Goal: Task Accomplishment & Management: Complete application form

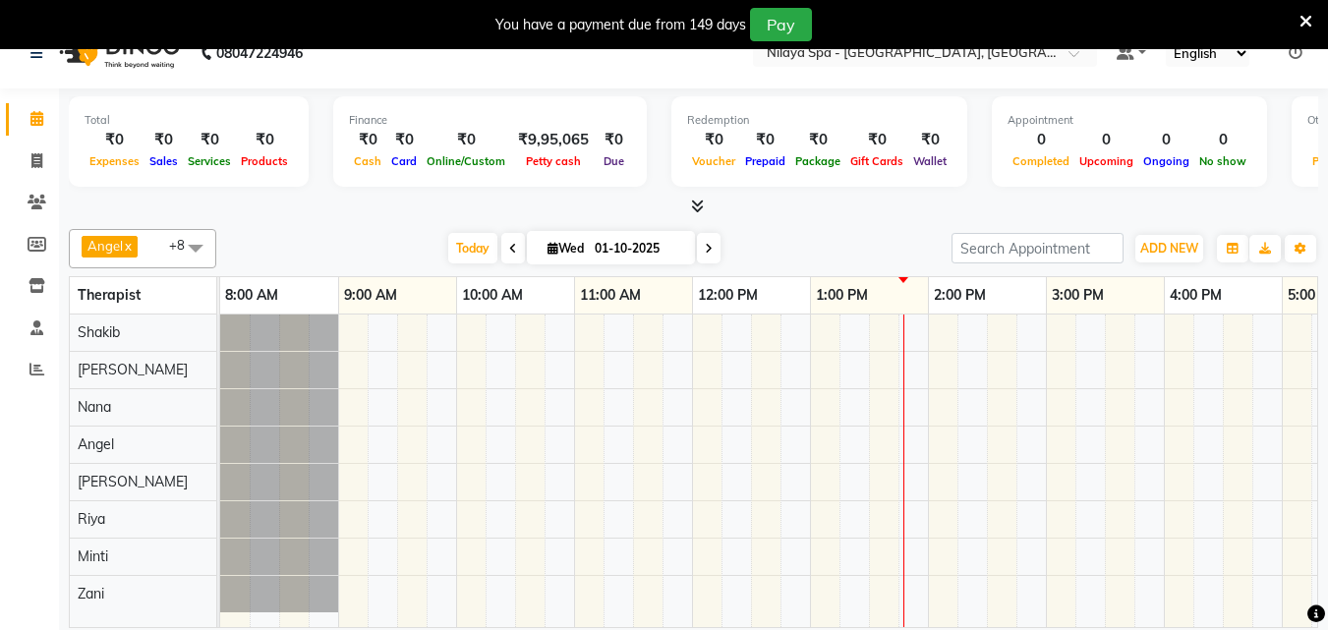
scroll to position [49, 0]
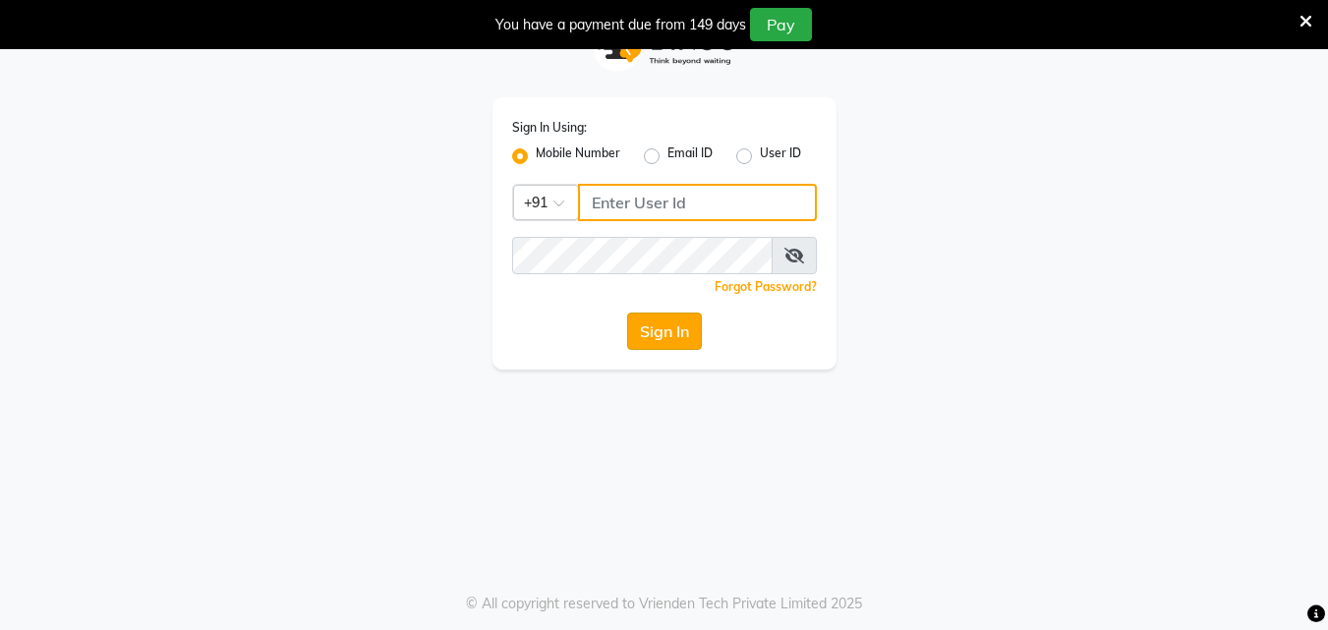
type input "9771433806"
click at [674, 339] on button "Sign In" at bounding box center [664, 331] width 75 height 37
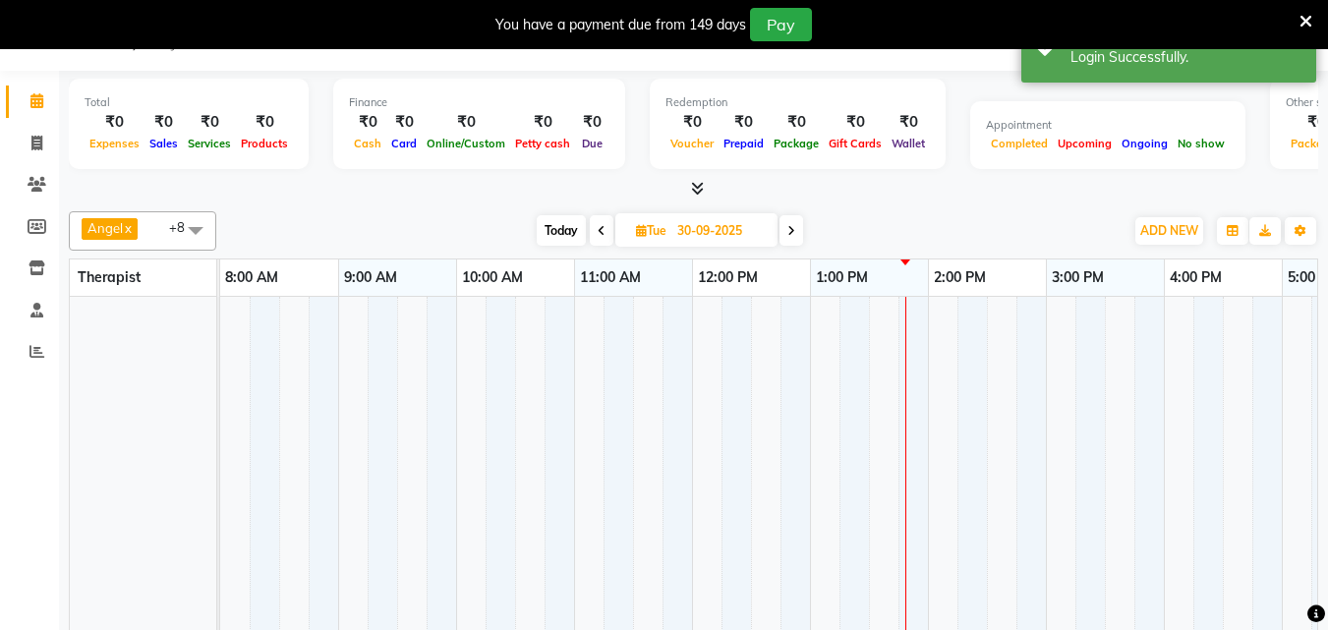
select select "en"
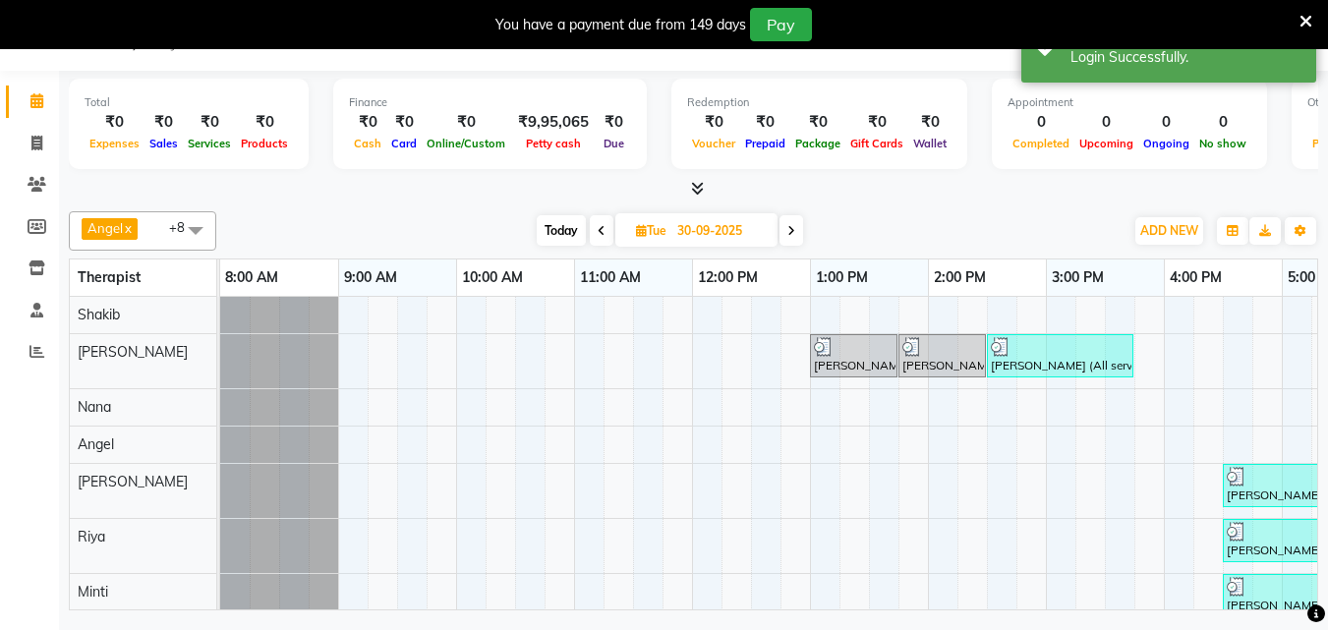
click at [797, 238] on span at bounding box center [791, 230] width 24 height 30
type input "01-10-2025"
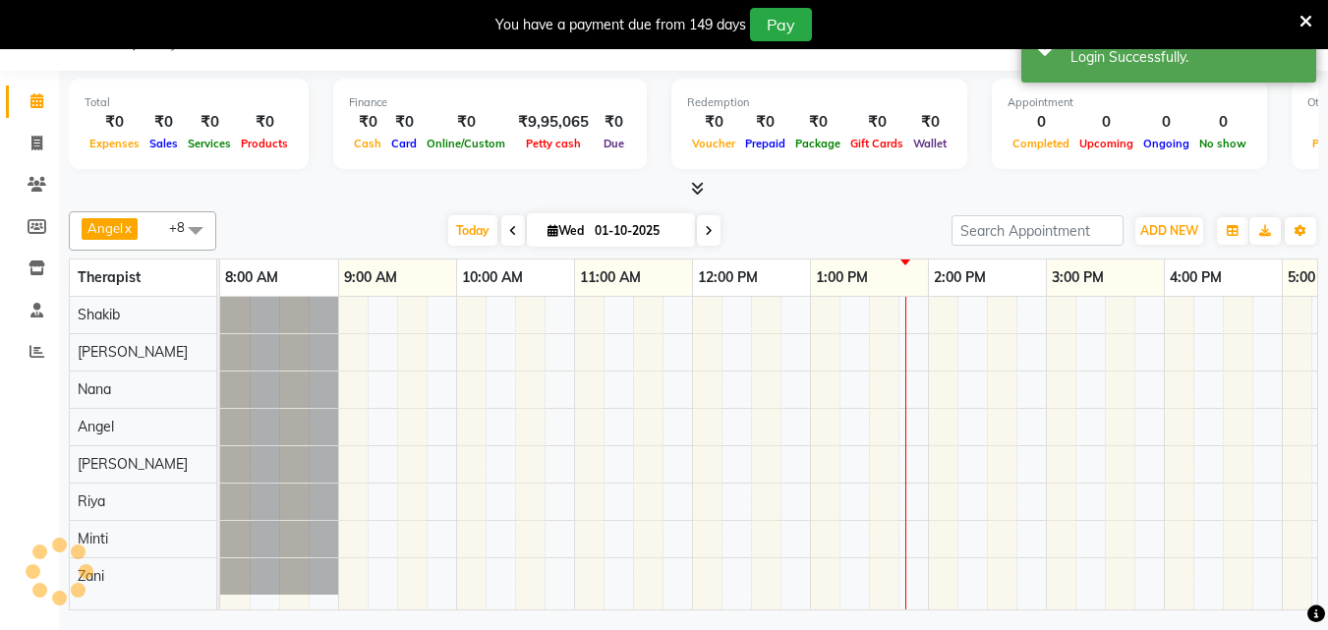
scroll to position [0, 591]
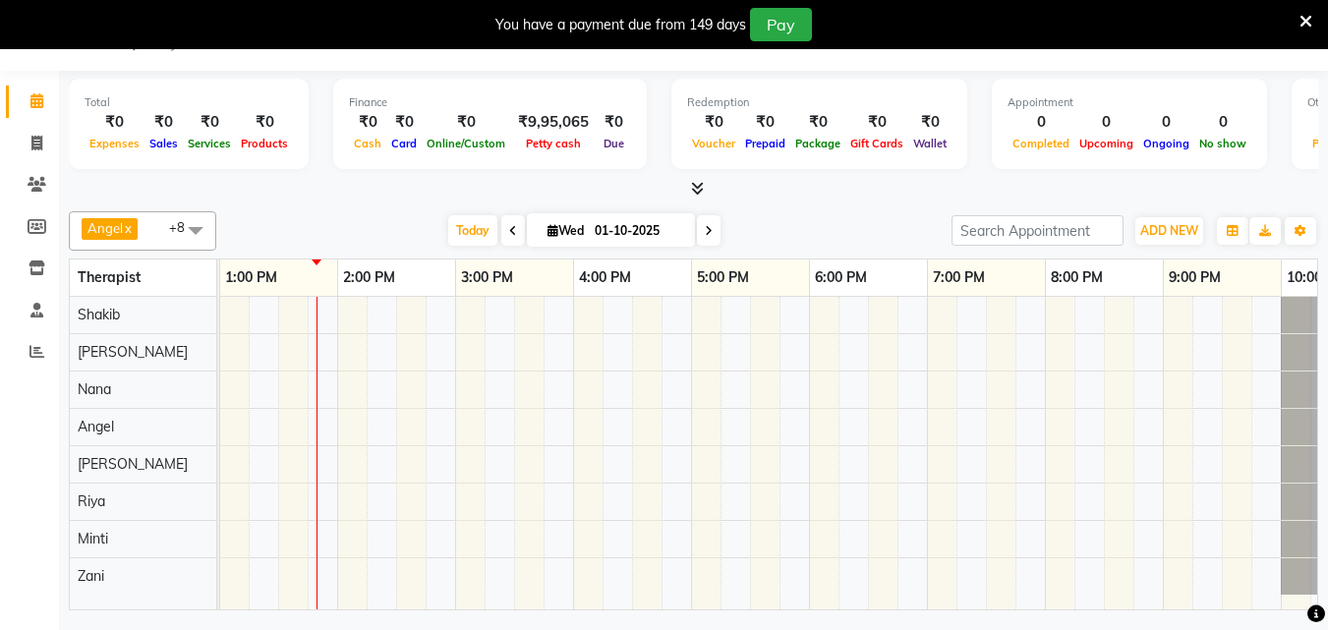
click at [352, 574] on div at bounding box center [513, 453] width 1769 height 313
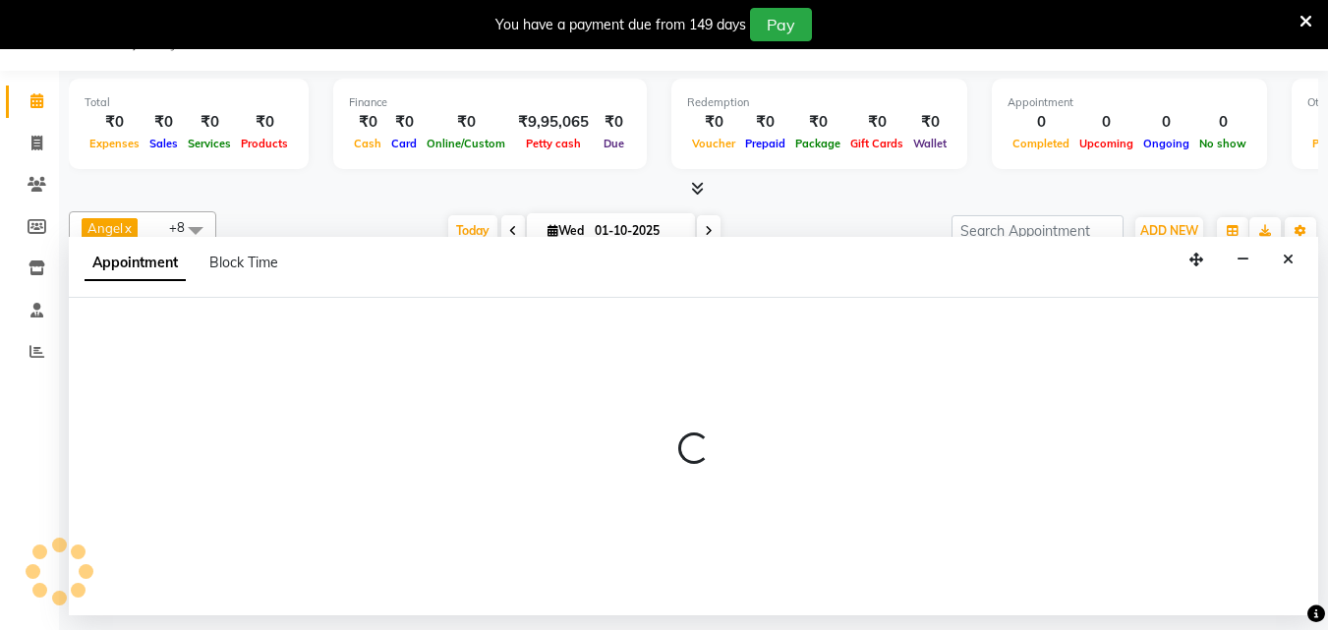
select select "90193"
select select "840"
select select "tentative"
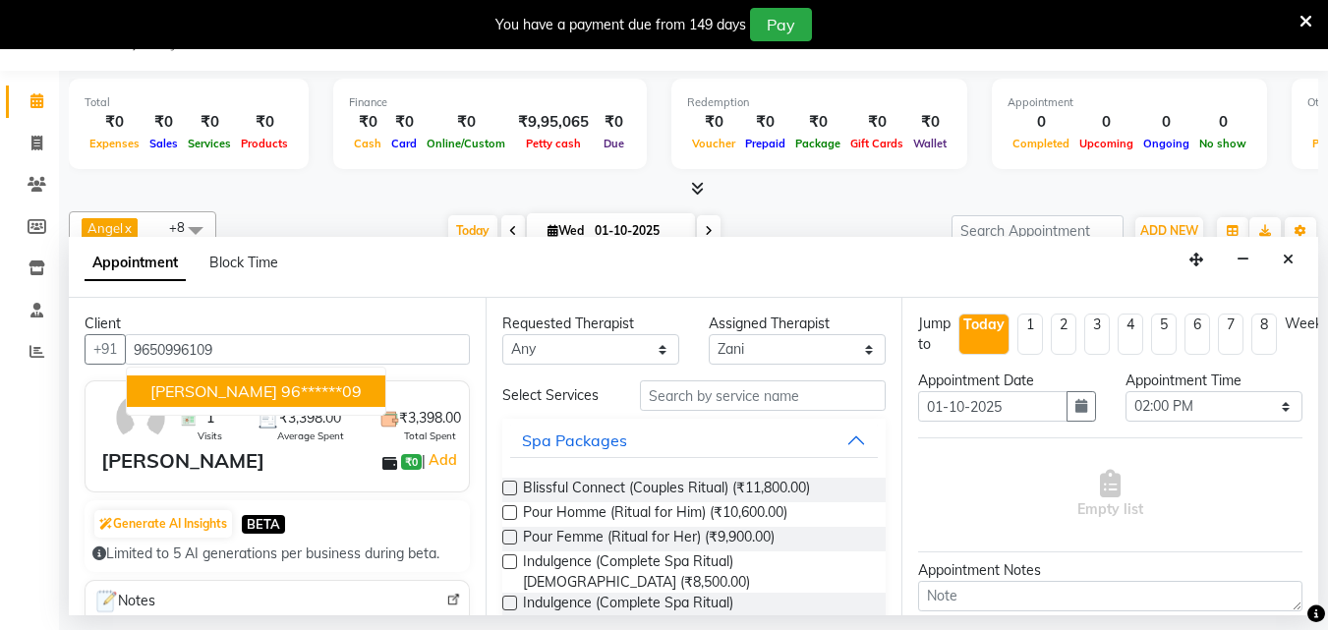
click at [281, 390] on ngb-highlight "96******09" at bounding box center [321, 391] width 81 height 20
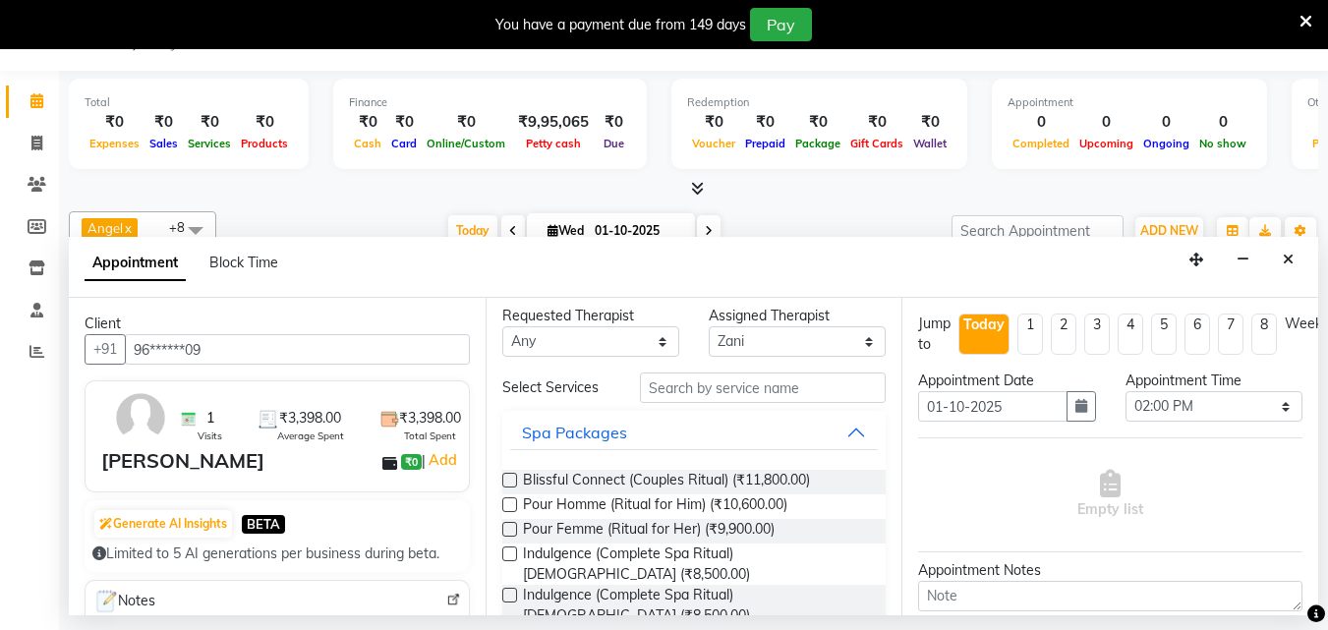
scroll to position [0, 0]
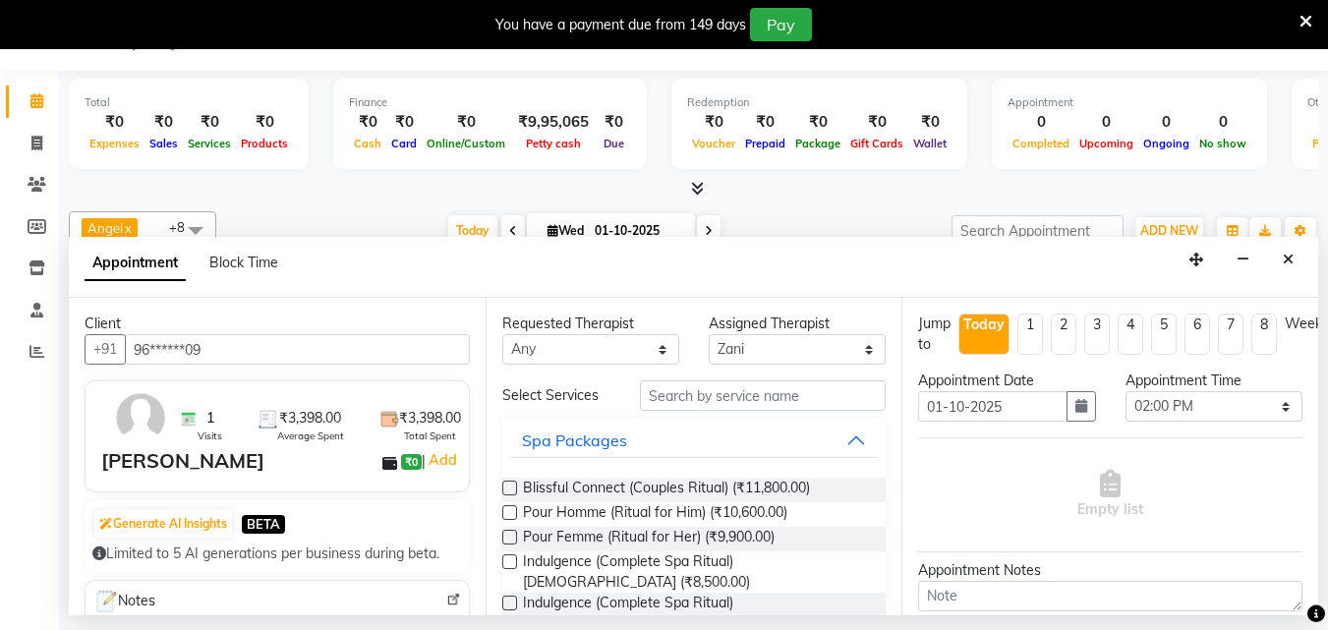
type input "96******09"
click at [652, 349] on select "Any Angel Irene Minti Nana Neelam Riya Shakib Zani" at bounding box center [590, 349] width 177 height 30
select select "90193"
click at [502, 334] on select "Any Angel Irene Minti Nana Neelam Riya Shakib Zani" at bounding box center [590, 349] width 177 height 30
click at [716, 398] on input "text" at bounding box center [763, 395] width 246 height 30
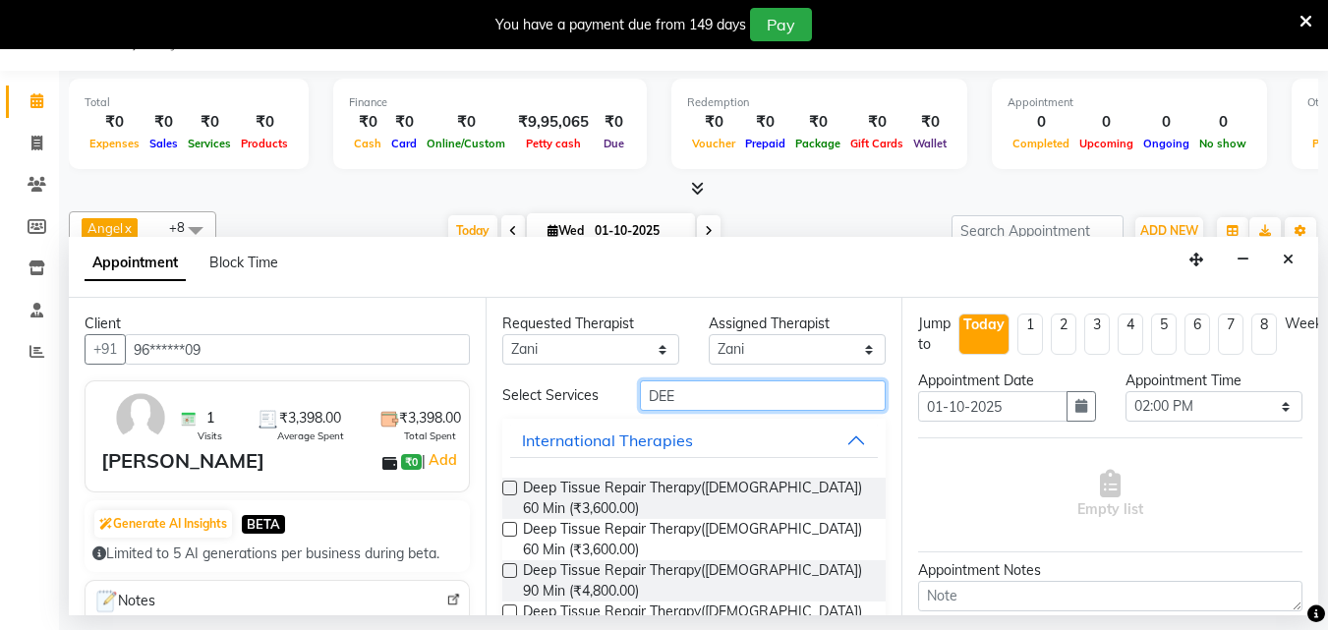
type input "DEE"
click at [506, 488] on label at bounding box center [509, 488] width 15 height 15
click at [506, 488] on input "checkbox" at bounding box center [508, 490] width 13 height 13
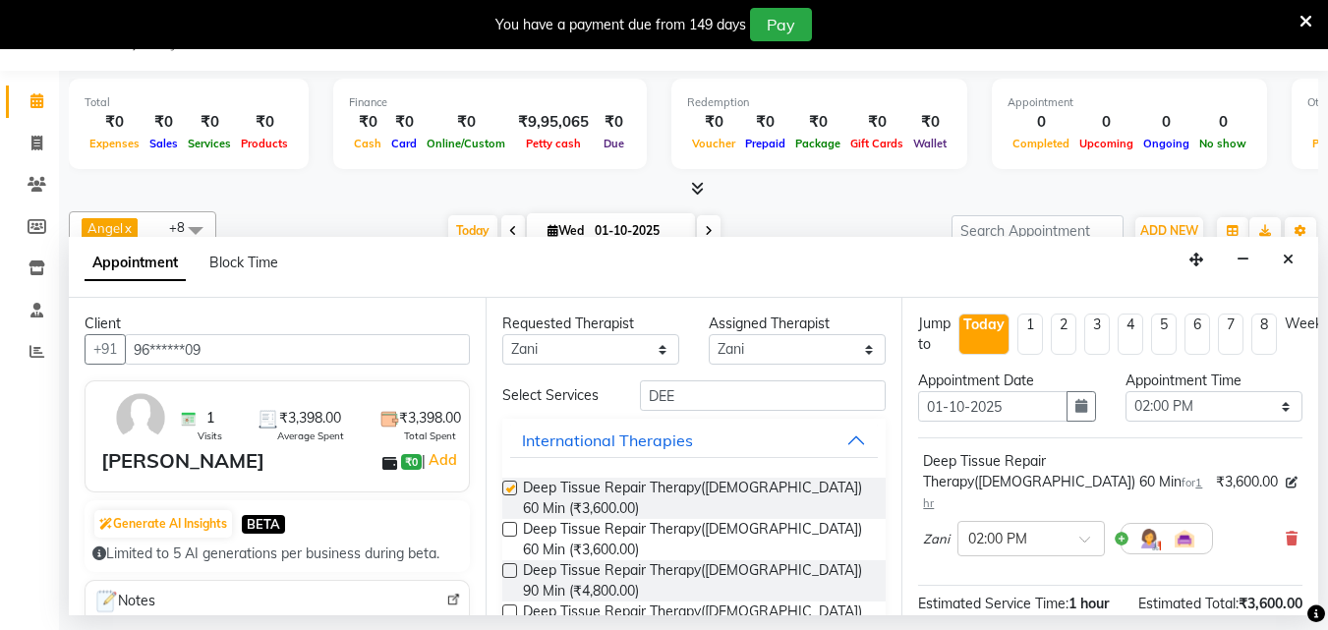
checkbox input "false"
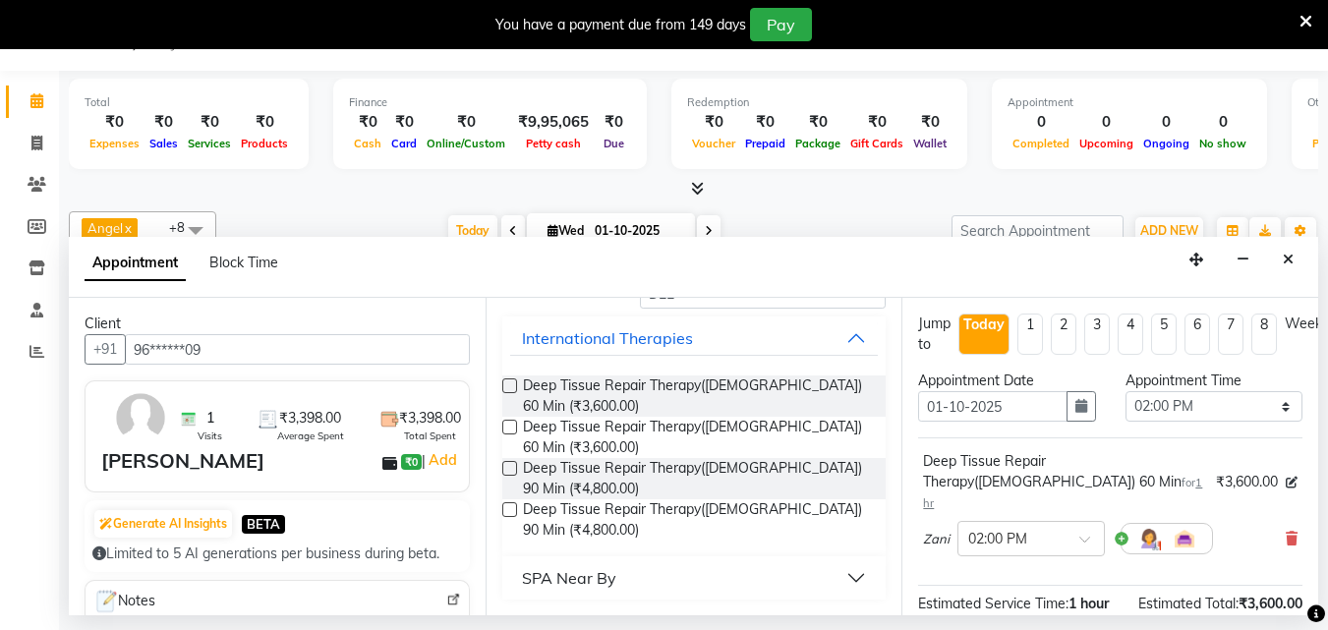
scroll to position [235, 0]
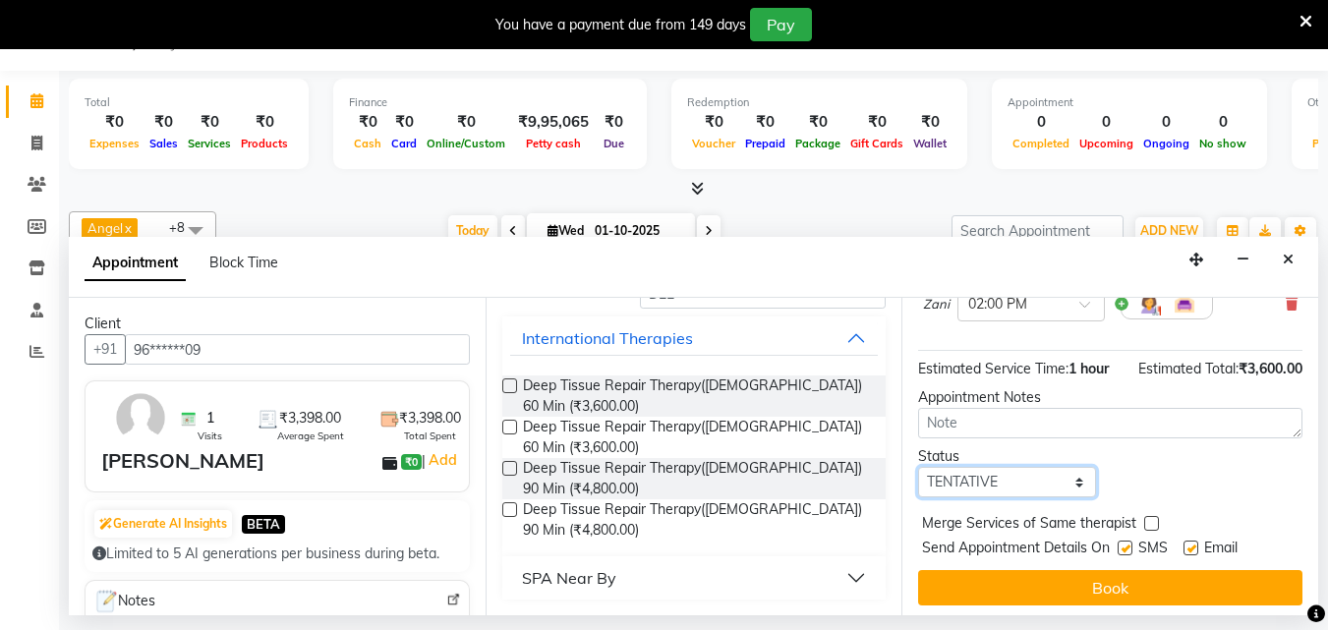
click at [1050, 467] on select "Select TENTATIVE CONFIRM CHECK-IN UPCOMING" at bounding box center [1006, 482] width 177 height 30
select select "confirm booking"
click at [918, 467] on select "Select TENTATIVE CONFIRM CHECK-IN UPCOMING" at bounding box center [1006, 482] width 177 height 30
click at [1042, 570] on button "Book" at bounding box center [1110, 587] width 384 height 35
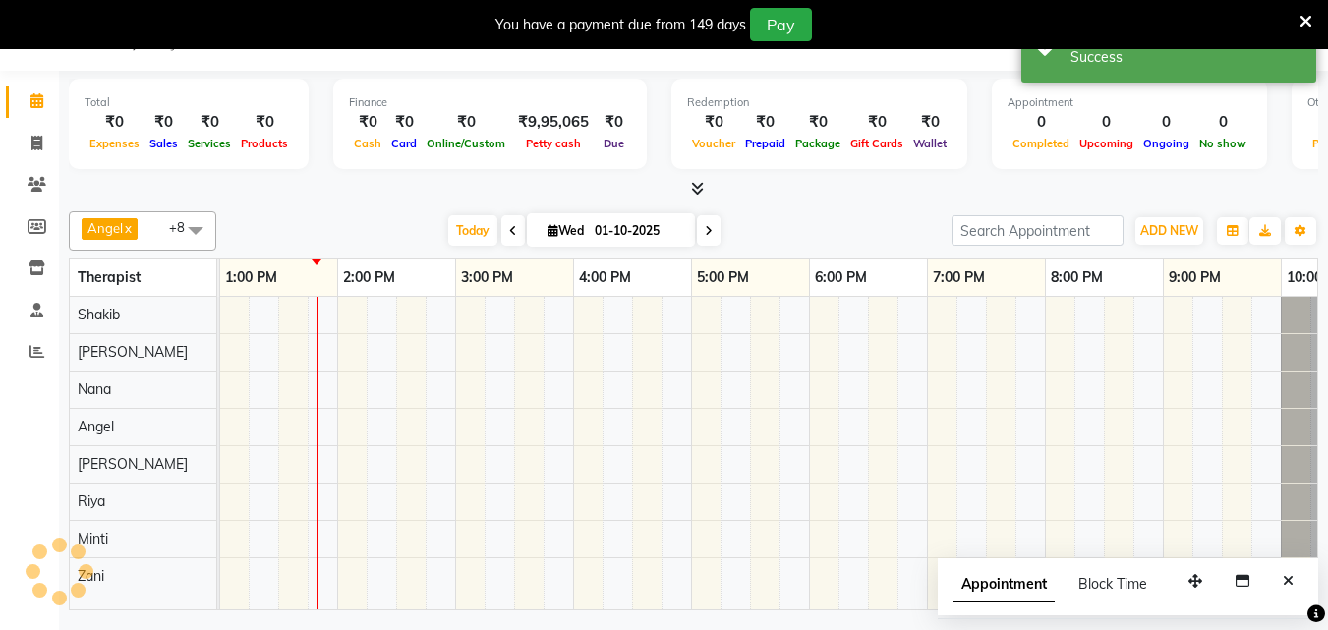
scroll to position [0, 0]
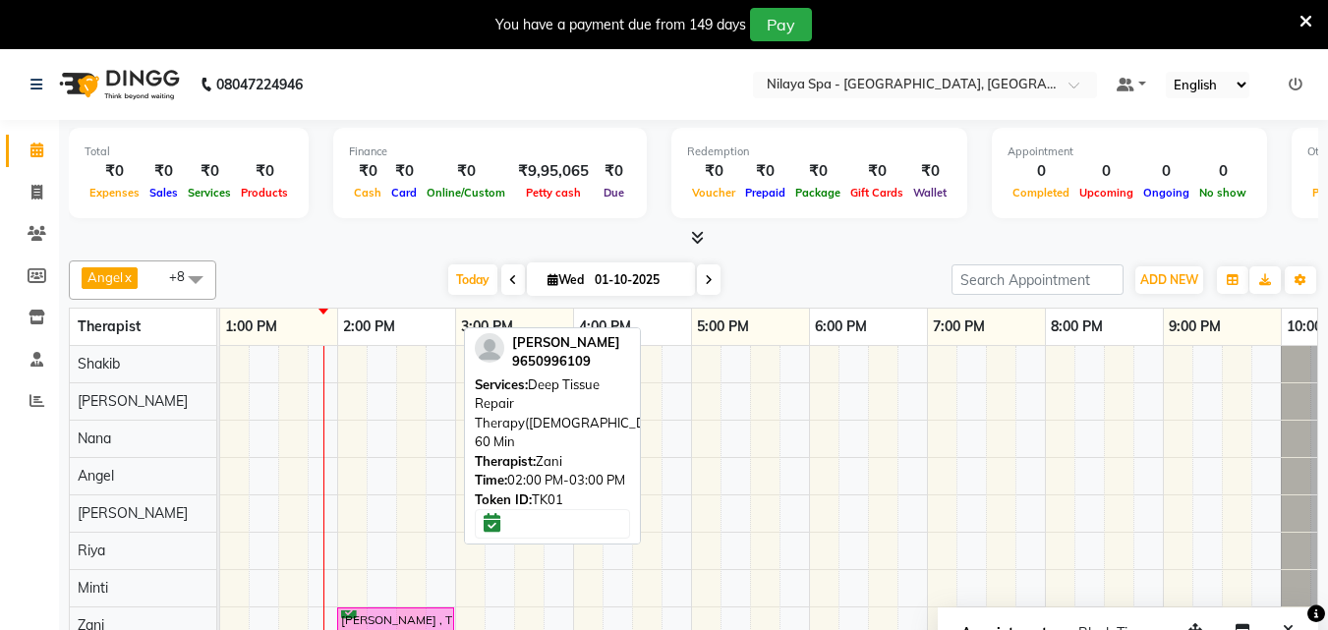
click at [406, 618] on div "Mauriya , TK01, 02:00 PM-03:00 PM, Deep Tissue Repair Therapy(Male) 60 Min" at bounding box center [395, 619] width 113 height 19
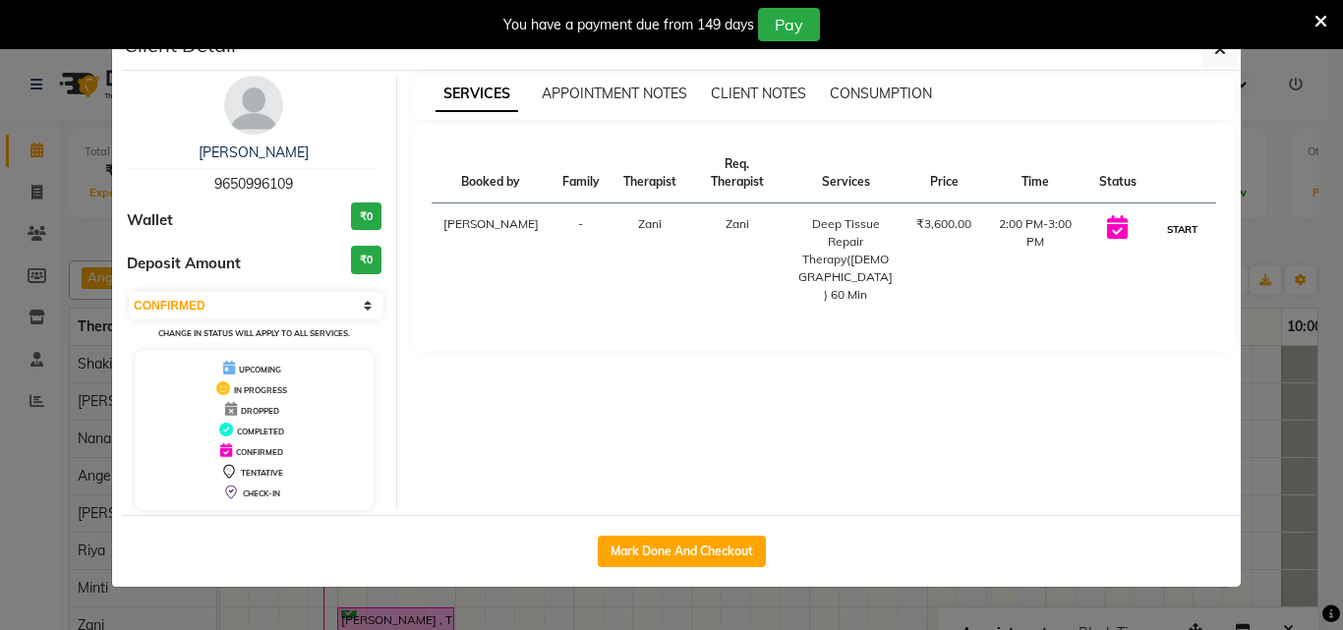
click at [1170, 217] on button "START" at bounding box center [1182, 229] width 40 height 25
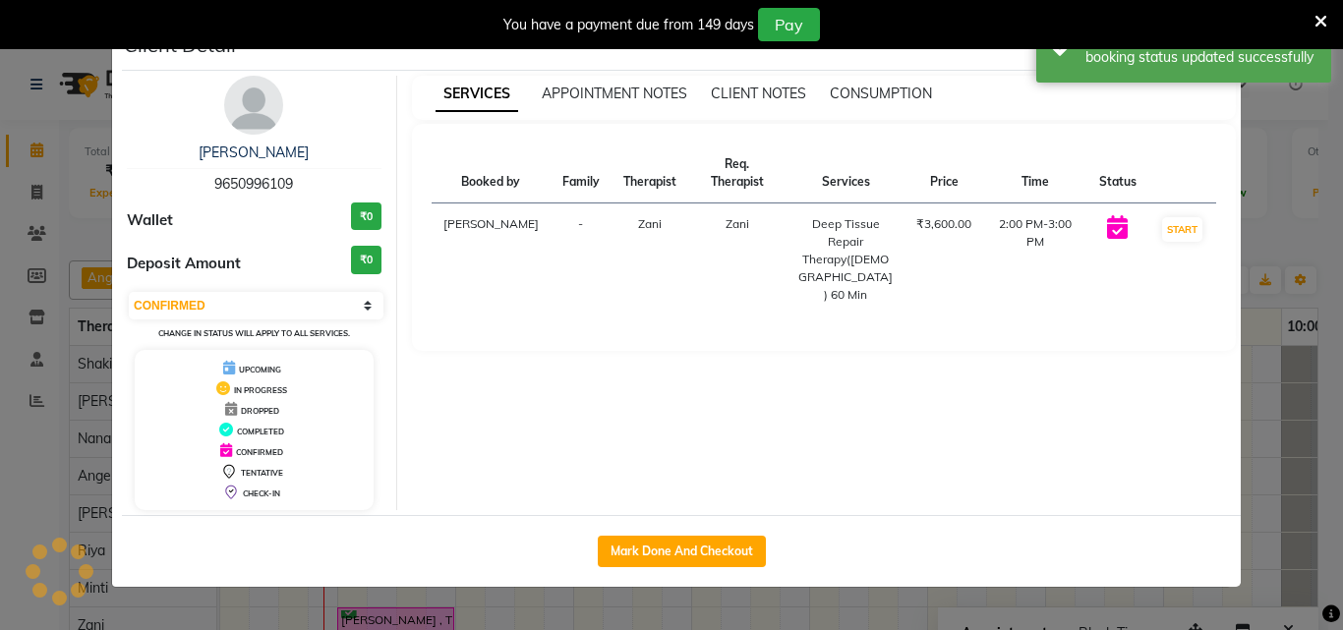
select select "1"
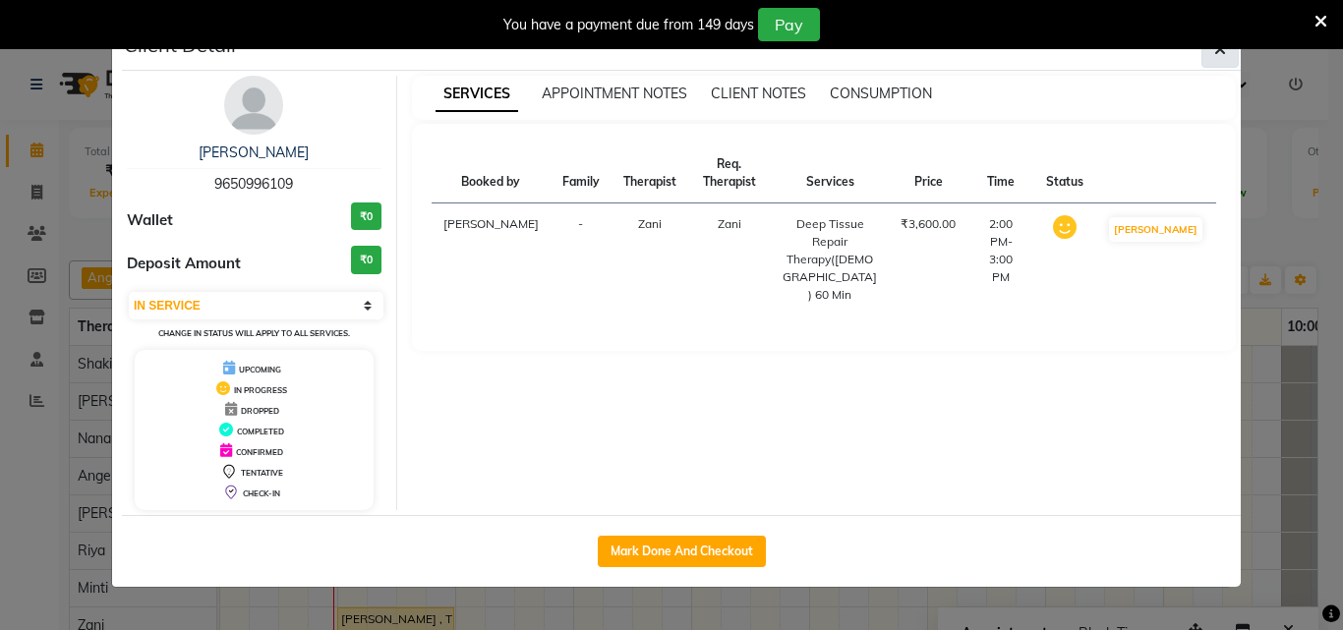
click at [1224, 52] on icon "button" at bounding box center [1220, 49] width 12 height 16
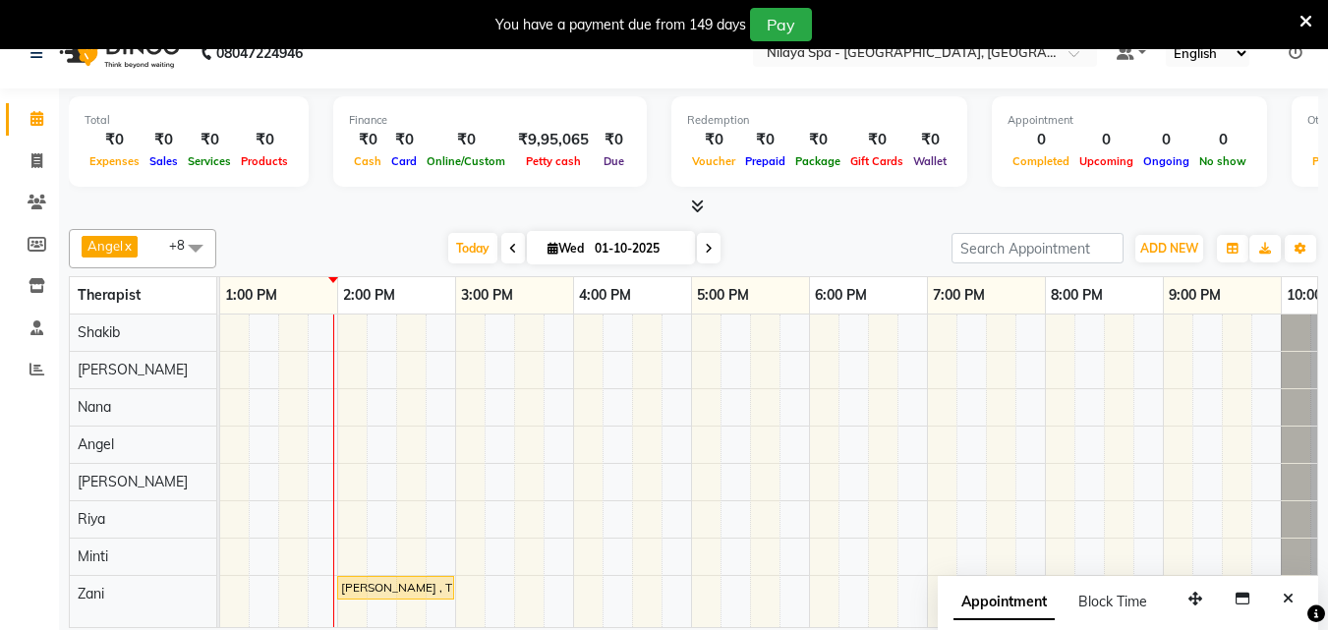
scroll to position [49, 0]
